Goal: Task Accomplishment & Management: Manage account settings

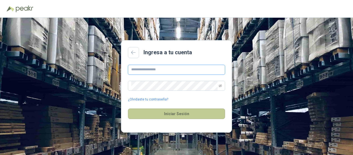
type input "**********"
click at [186, 114] on button "Iniciar Sesión" at bounding box center [176, 114] width 97 height 11
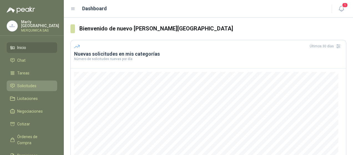
click at [44, 83] on li "Solicitudes" at bounding box center [32, 86] width 44 height 6
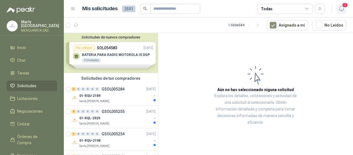
click at [341, 9] on icon "button" at bounding box center [341, 8] width 7 height 7
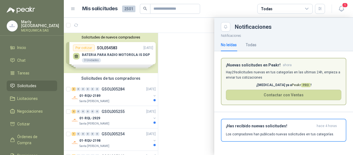
click at [123, 99] on div at bounding box center [208, 87] width 289 height 138
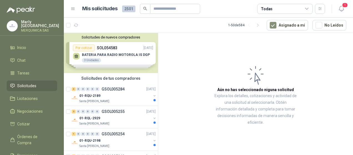
click at [123, 99] on div "01-RQU-2189" at bounding box center [115, 96] width 72 height 7
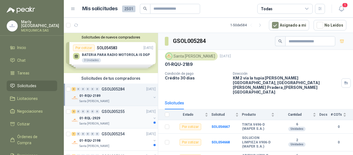
click at [117, 113] on p "GSOL005255" at bounding box center [113, 112] width 23 height 4
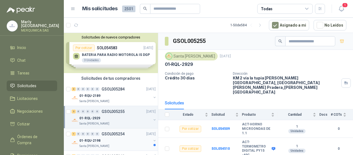
click at [116, 138] on div "01-RQU-2198" at bounding box center [115, 141] width 72 height 7
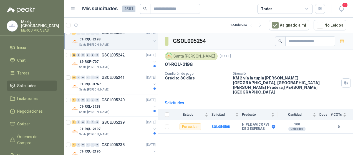
scroll to position [112, 0]
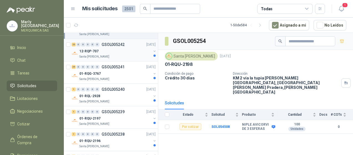
click at [129, 49] on div "12-RQP-707" at bounding box center [115, 51] width 72 height 7
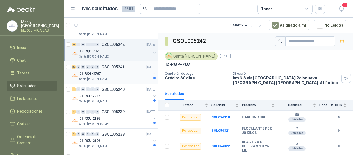
click at [127, 67] on div "39 0 0 0 0 0 GSOL005241 [DATE]" at bounding box center [114, 67] width 85 height 7
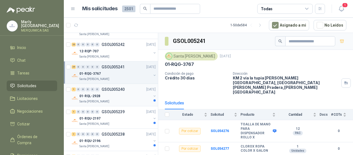
click at [126, 90] on div "1 0 0 0 0 0 GSOL005240 [DATE]" at bounding box center [114, 89] width 85 height 7
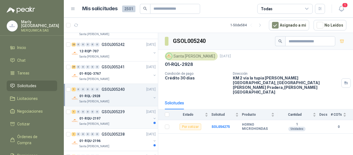
click at [125, 111] on div "1 0 0 0 0 0 GSOL005239 [DATE]" at bounding box center [114, 112] width 85 height 7
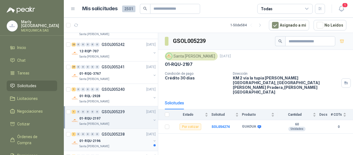
click at [124, 130] on div "1 0 0 0 0 0 GSOL005238 [DATE] 01-RQU-2196 [GEOGRAPHIC_DATA][PERSON_NAME]" at bounding box center [111, 140] width 94 height 22
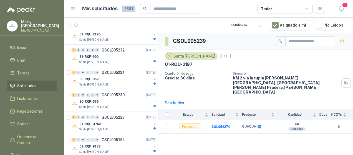
scroll to position [224, 0]
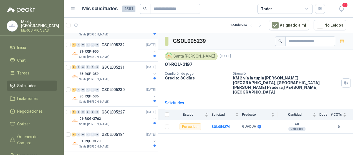
click at [131, 35] on div "Santa [PERSON_NAME]" at bounding box center [115, 34] width 72 height 4
click at [129, 50] on div "81-RQP-900" at bounding box center [115, 51] width 72 height 7
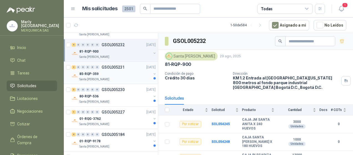
click at [128, 67] on div "2 0 0 0 0 0 GSOL005231 [DATE]" at bounding box center [114, 67] width 85 height 7
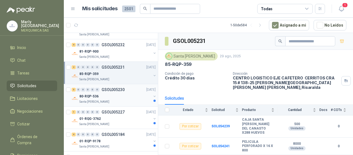
click at [128, 89] on div "3 0 0 0 0 0 GSOL005230 [DATE]" at bounding box center [114, 90] width 85 height 7
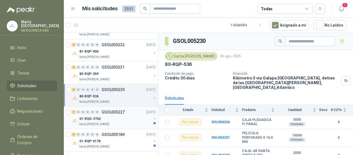
click at [126, 114] on div "1 0 0 0 0 0 GSOL005227 [DATE]" at bounding box center [114, 112] width 85 height 7
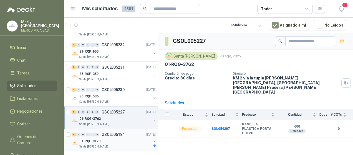
click at [128, 138] on div "01-RQP-9178" at bounding box center [115, 141] width 72 height 7
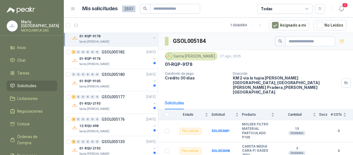
scroll to position [331, 0]
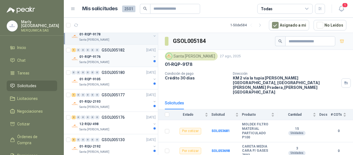
click at [125, 56] on div "01-RQP-9176" at bounding box center [115, 57] width 72 height 7
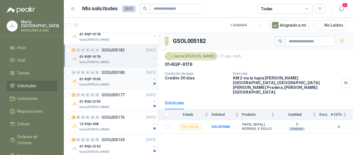
click at [123, 73] on p "GSOL005180" at bounding box center [113, 73] width 23 height 4
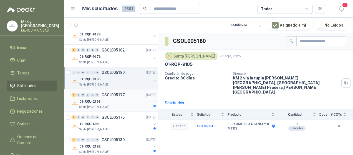
click at [125, 95] on div "1 0 0 0 0 0 GSOL005177 [DATE]" at bounding box center [114, 95] width 85 height 7
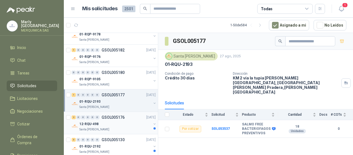
click at [125, 121] on div "12-RQU-498" at bounding box center [115, 124] width 72 height 7
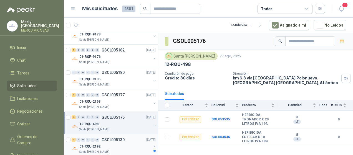
click at [125, 143] on div "01-RQU-2192" at bounding box center [115, 146] width 72 height 7
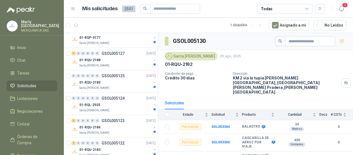
scroll to position [468, 0]
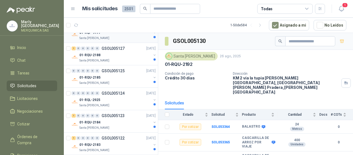
click at [132, 36] on div "Santa [PERSON_NAME]" at bounding box center [115, 38] width 72 height 4
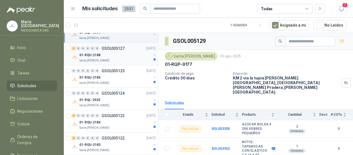
click at [133, 52] on div "01-RQU-2188" at bounding box center [115, 55] width 72 height 7
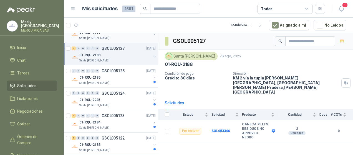
click at [133, 36] on div "Santa [PERSON_NAME]" at bounding box center [115, 38] width 72 height 4
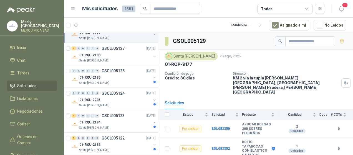
scroll to position [22, 0]
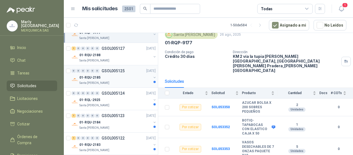
click at [131, 82] on div "Santa [PERSON_NAME]" at bounding box center [115, 83] width 72 height 4
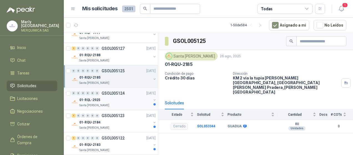
click at [132, 98] on div "01-RQL-2925" at bounding box center [115, 100] width 72 height 7
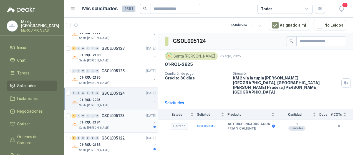
click at [132, 121] on div "01-RQU-2184" at bounding box center [115, 122] width 72 height 7
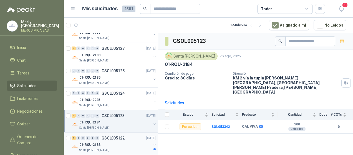
click at [130, 135] on div "1 0 0 0 0 0 GSOL005122 [DATE]" at bounding box center [114, 138] width 85 height 7
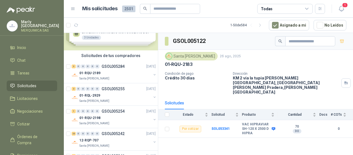
scroll to position [19, 0]
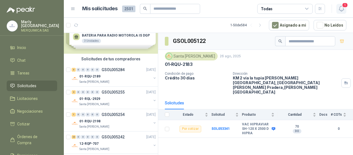
click at [337, 5] on button "1" at bounding box center [341, 9] width 10 height 10
